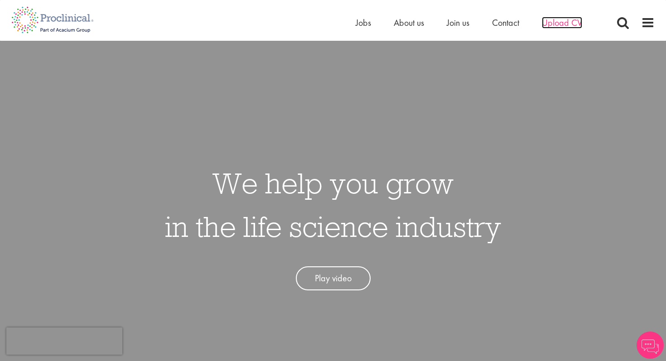
click at [572, 26] on span "Upload CV" at bounding box center [562, 23] width 40 height 12
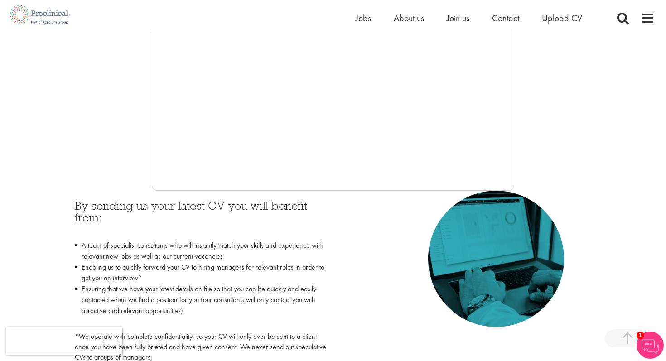
scroll to position [267, 0]
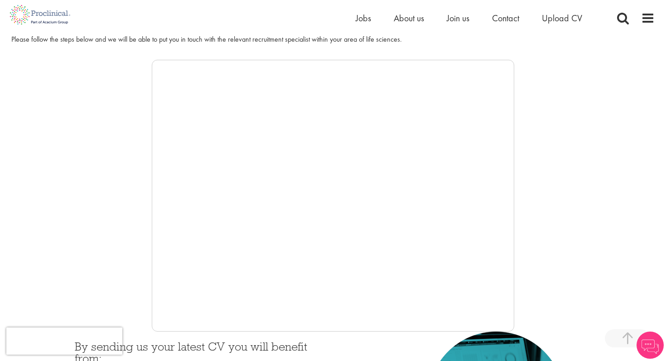
scroll to position [126, 0]
click at [497, 16] on span "Contact" at bounding box center [505, 18] width 27 height 12
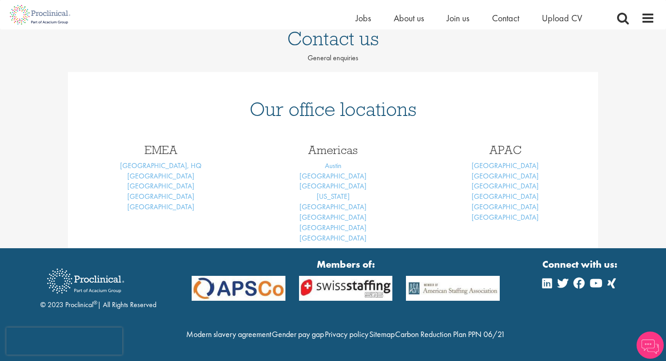
scroll to position [102, 0]
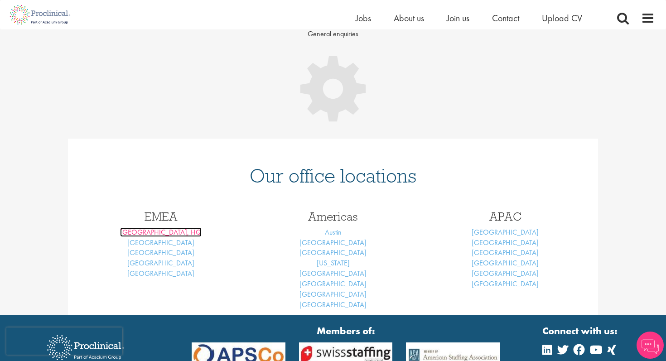
click at [168, 232] on link "[GEOGRAPHIC_DATA], HQ" at bounding box center [161, 233] width 82 height 10
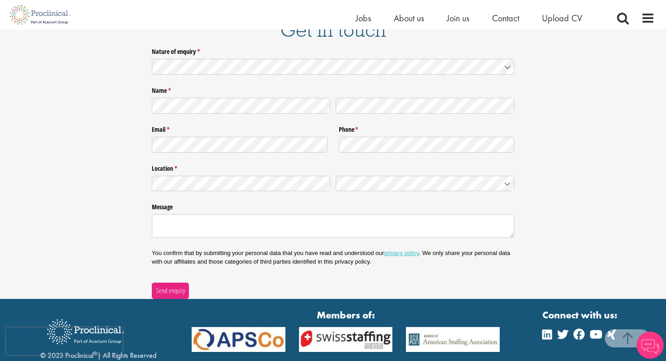
scroll to position [1498, 0]
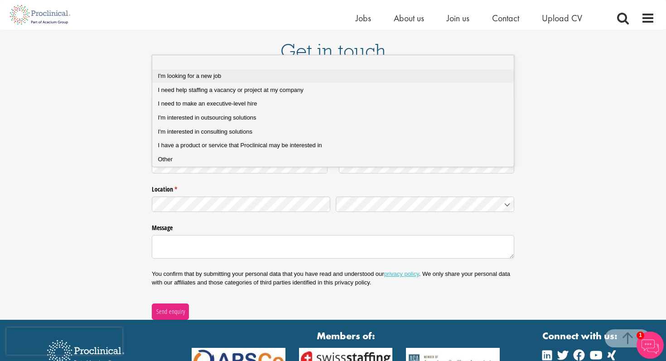
click at [234, 76] on div "I'm looking for a new job" at bounding box center [333, 76] width 350 height 8
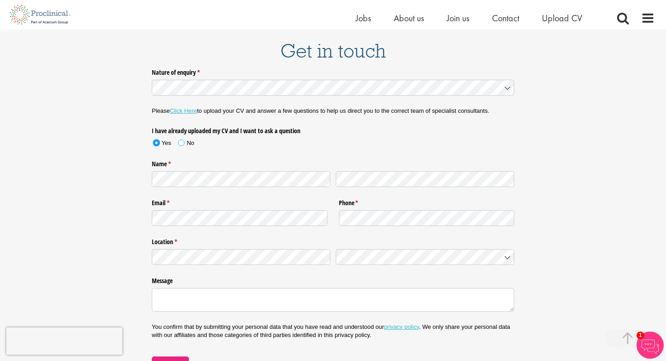
click at [182, 140] on span at bounding box center [181, 143] width 6 height 6
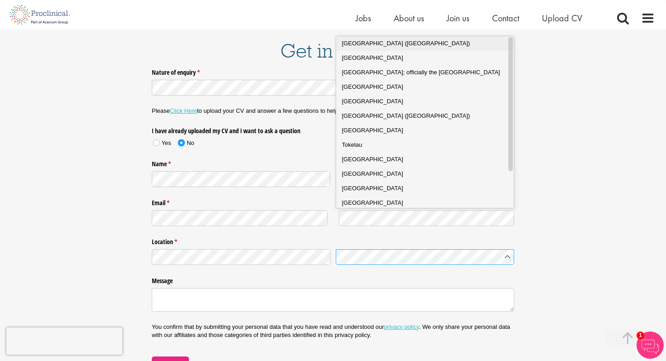
click at [439, 40] on div "Taiwan (Republic of China)" at bounding box center [425, 43] width 166 height 9
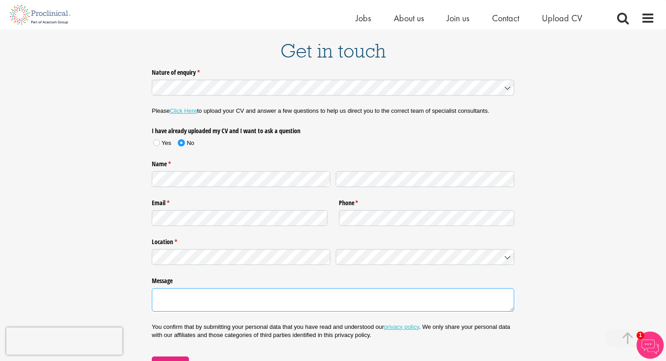
click at [348, 288] on textarea "Message" at bounding box center [333, 300] width 363 height 24
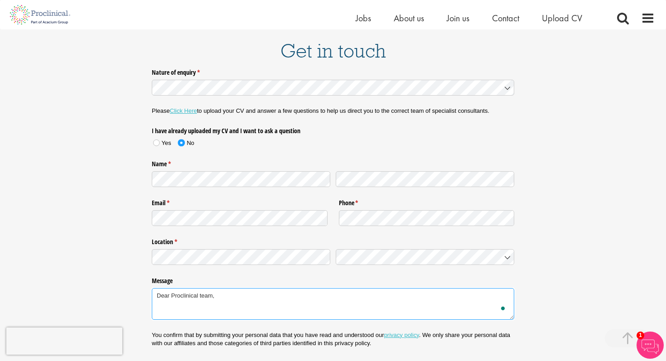
paste textarea "This is Aurora Mau, currently based in Taipei, Taiwan, but will be relocating t…"
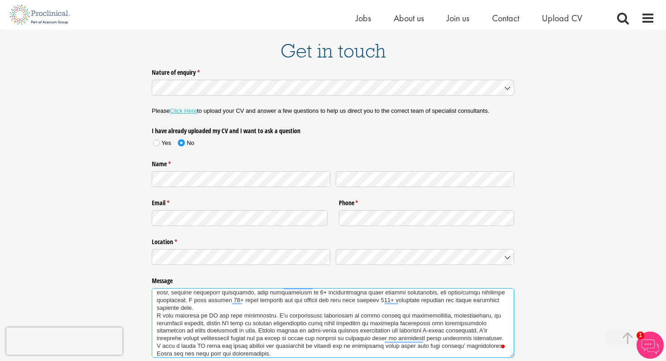
scroll to position [0, 0]
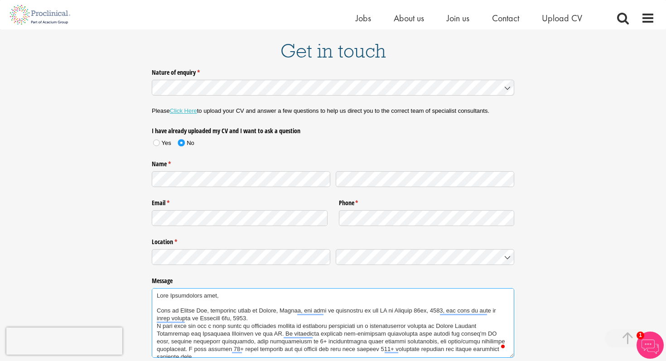
click at [222, 288] on textarea "Message" at bounding box center [333, 323] width 363 height 70
click at [262, 288] on textarea "Message" at bounding box center [333, 323] width 363 height 70
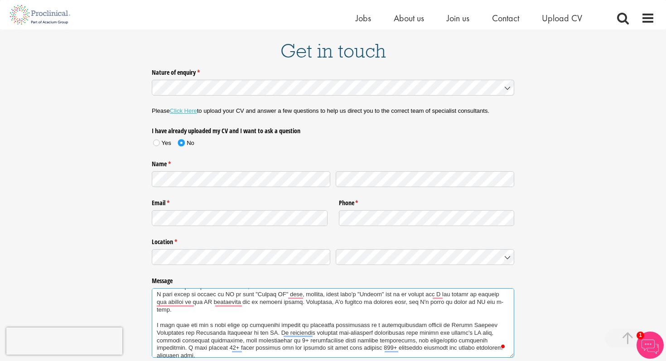
scroll to position [30, 0]
click at [212, 288] on textarea "Message" at bounding box center [333, 323] width 363 height 70
click at [157, 288] on textarea "Message" at bounding box center [333, 323] width 363 height 70
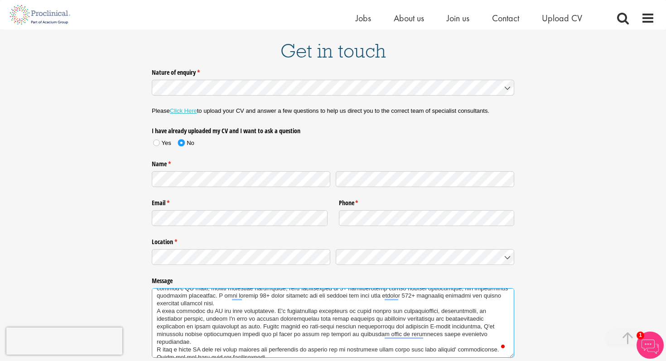
click at [328, 310] on textarea "Message" at bounding box center [333, 323] width 363 height 70
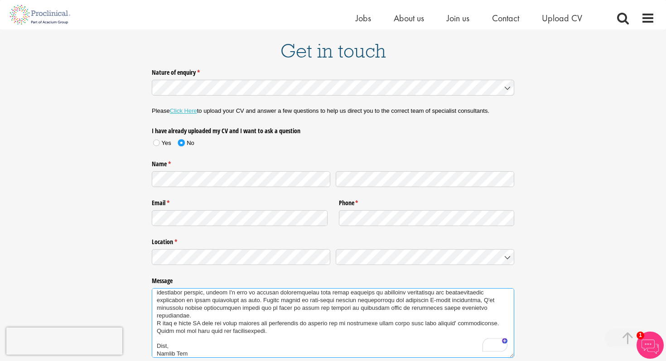
paste textarea "Email: czmau719@gmail.com Phone/ WhatsApp: +886 912332553 LinkedIn: https://www…"
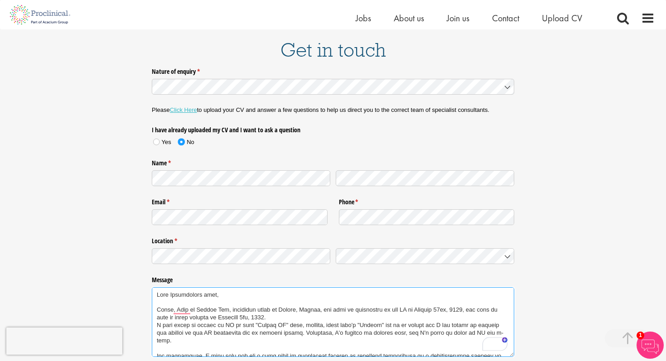
click at [432, 287] on textarea "Message" at bounding box center [333, 322] width 363 height 70
click at [274, 293] on textarea "Message" at bounding box center [333, 322] width 363 height 70
click at [363, 288] on textarea "Message" at bounding box center [333, 322] width 363 height 70
click at [282, 295] on textarea "Message" at bounding box center [333, 322] width 363 height 70
click at [302, 292] on textarea "Message" at bounding box center [333, 322] width 363 height 70
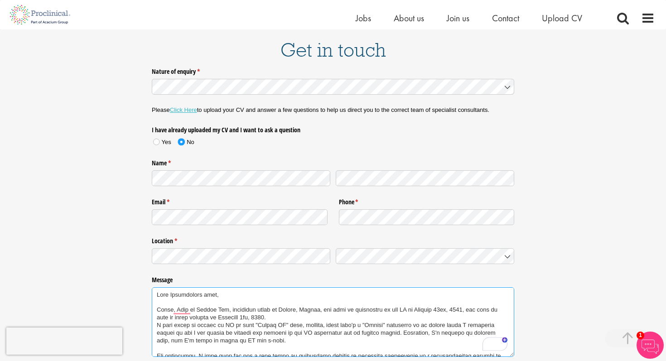
click at [276, 298] on textarea "Message" at bounding box center [333, 322] width 363 height 70
click at [266, 305] on textarea "Message" at bounding box center [333, 322] width 363 height 70
click at [341, 295] on textarea "Message" at bounding box center [333, 322] width 363 height 70
click at [317, 306] on textarea "Message" at bounding box center [333, 322] width 363 height 70
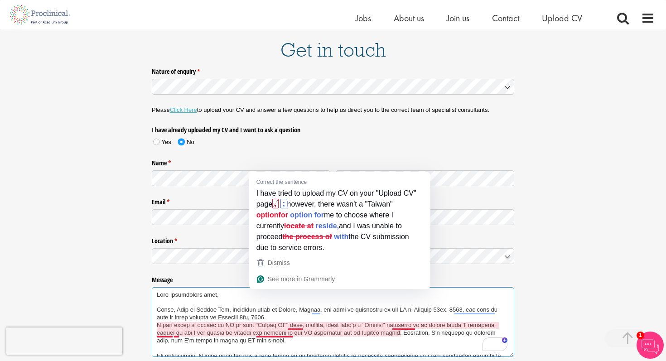
click at [257, 296] on textarea "Message" at bounding box center [333, 322] width 363 height 70
click at [298, 292] on textarea "Message" at bounding box center [333, 322] width 363 height 70
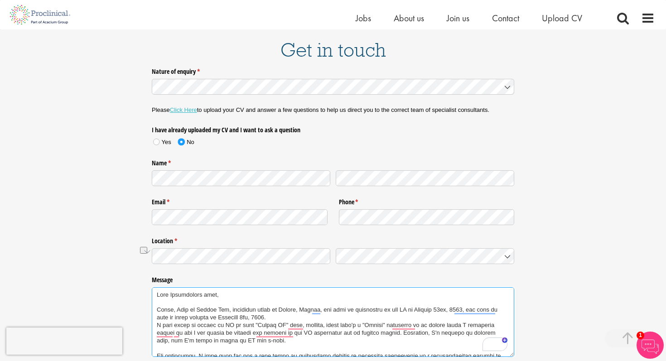
drag, startPoint x: 295, startPoint y: 292, endPoint x: 256, endPoint y: 294, distance: 39.5
click at [256, 294] on textarea "Message" at bounding box center [333, 322] width 363 height 70
click at [339, 296] on textarea "Message" at bounding box center [333, 322] width 363 height 70
click at [407, 287] on textarea "Message" at bounding box center [333, 322] width 363 height 70
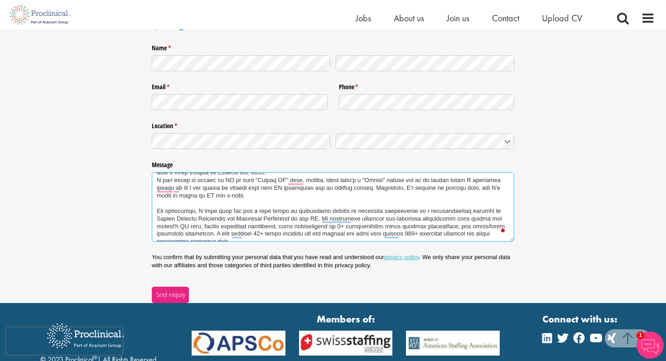
scroll to position [1648, 0]
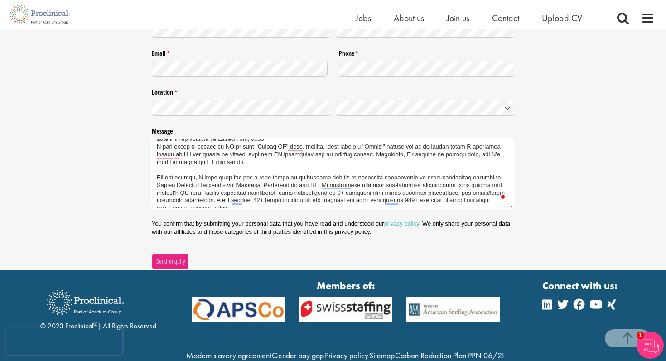
type textarea "Dear Proclinical team, Hello, This is Aurora Mau, currently based in Taipei, Ta…"
click at [166, 257] on span "Send enquiry" at bounding box center [170, 262] width 29 height 10
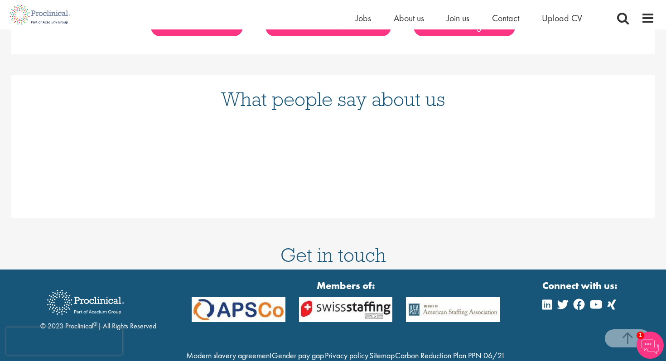
scroll to position [1079, 0]
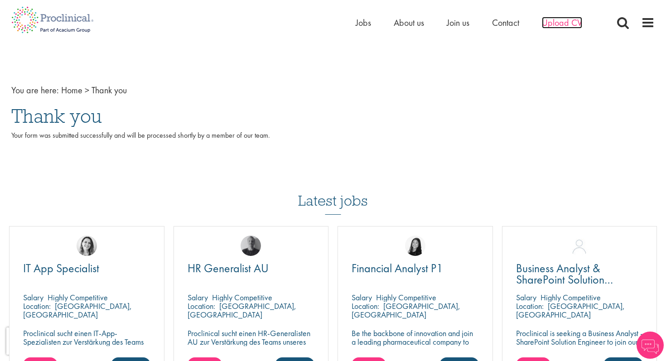
click at [558, 23] on span "Upload CV" at bounding box center [562, 23] width 40 height 12
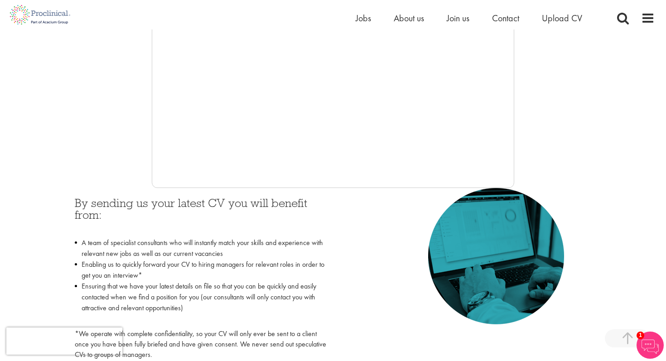
scroll to position [280, 0]
